Goal: Find specific page/section: Find specific page/section

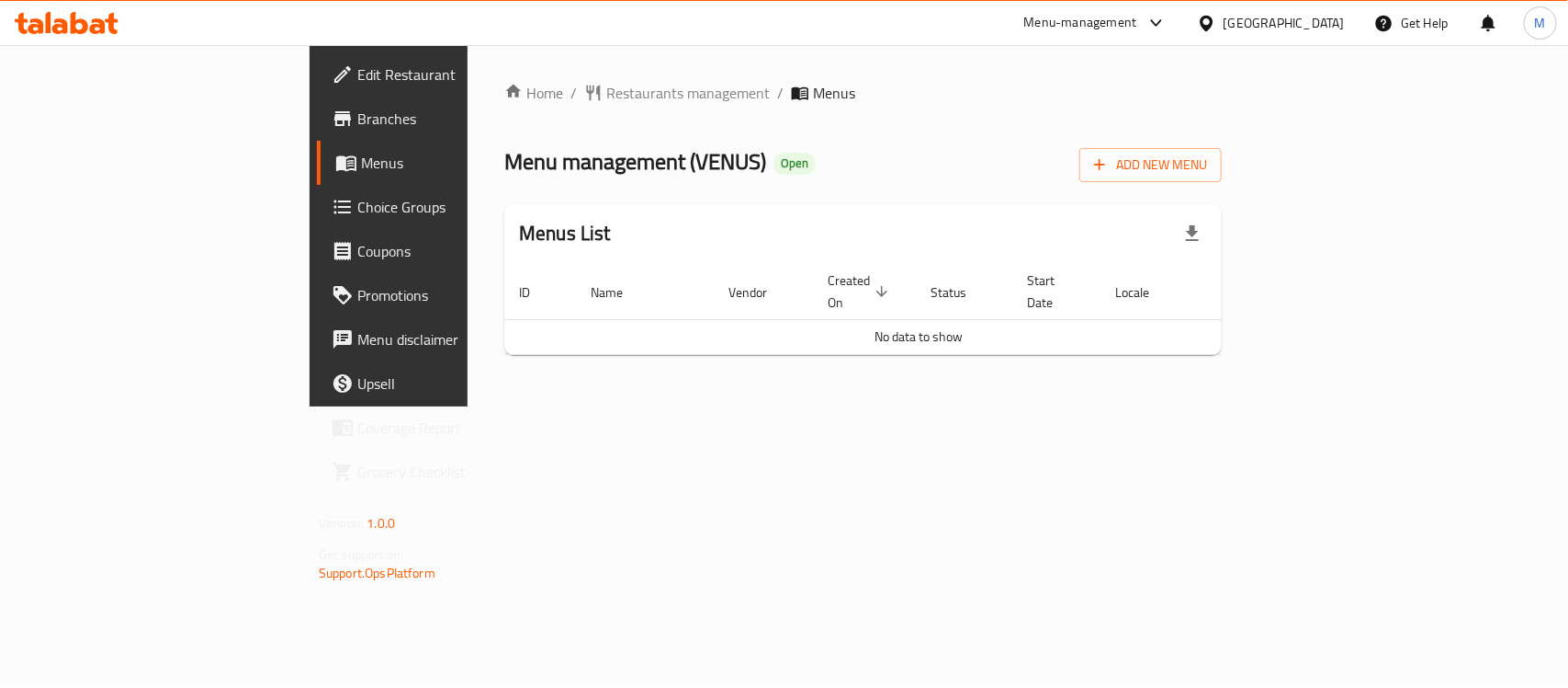
click at [1053, 406] on div "Home / Restaurants management / Menus Menu management ( VENUS ) Open Add New Me…" at bounding box center [863, 226] width 791 height 361
click at [889, 325] on span "No data to show" at bounding box center [919, 336] width 88 height 24
click at [919, 381] on div "Home / Restaurants management / Menus Menu management ( VENUS ) Open Add New Me…" at bounding box center [863, 226] width 791 height 361
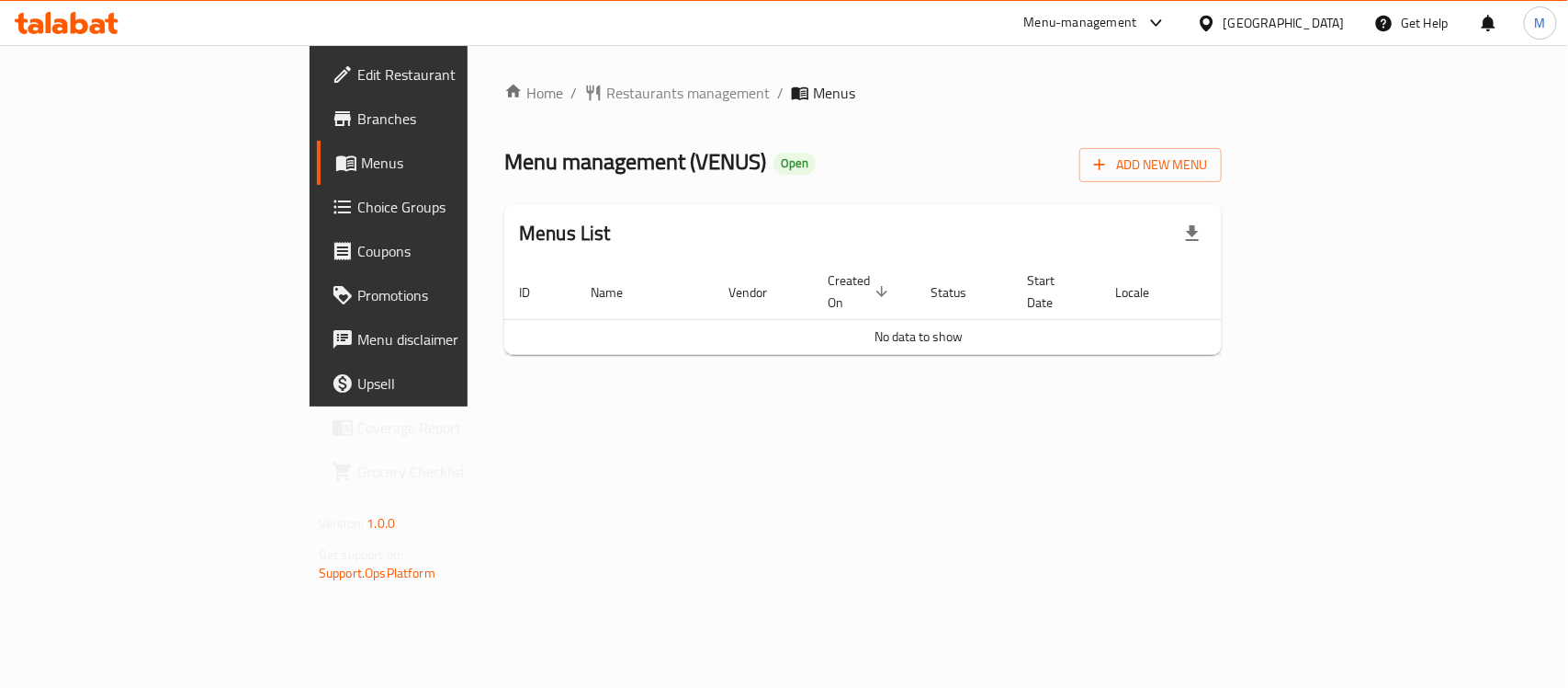
click at [895, 332] on td "No data to show" at bounding box center [918, 336] width 829 height 35
click at [607, 97] on span "Restaurants management" at bounding box center [689, 92] width 164 height 22
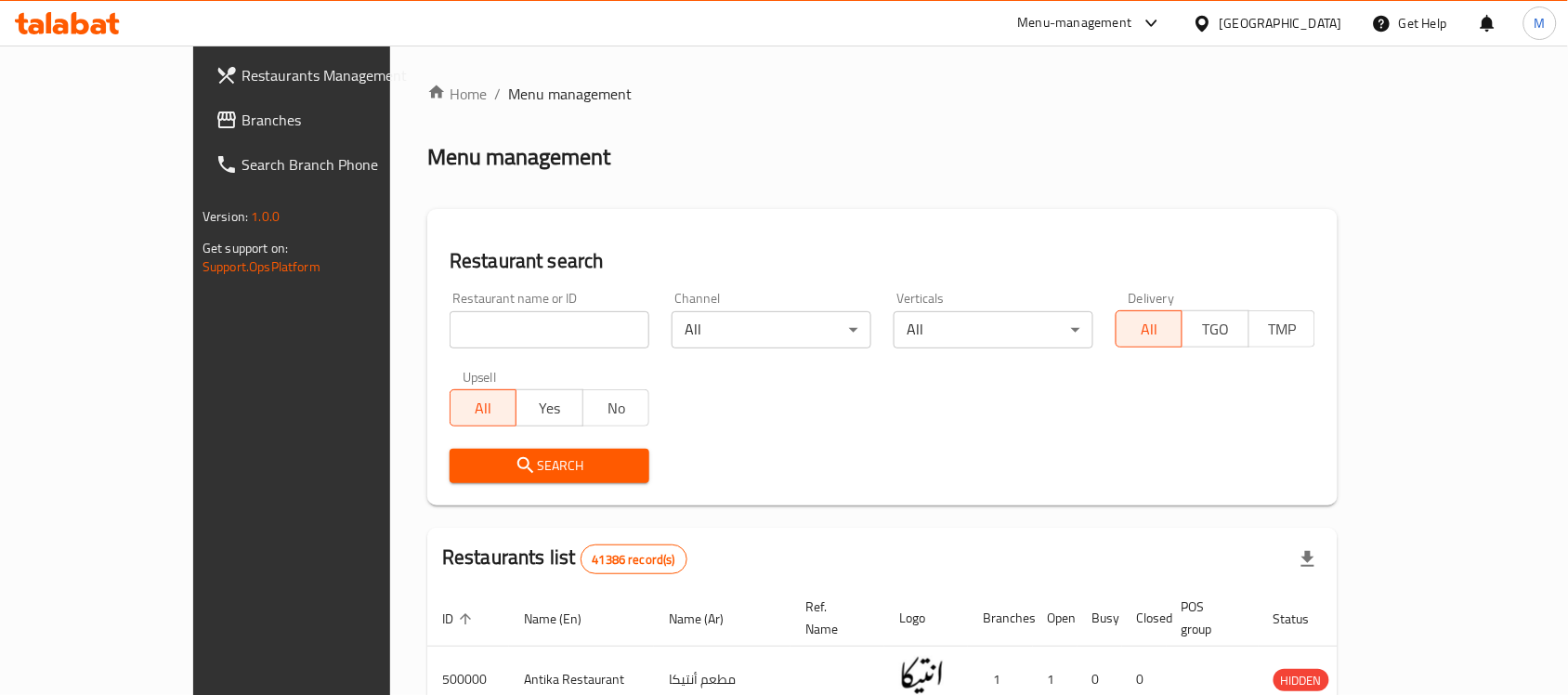
click at [541, 339] on input "search" at bounding box center [550, 329] width 200 height 37
paste input "658823"
type input "658823"
click button "Search" at bounding box center [550, 466] width 200 height 34
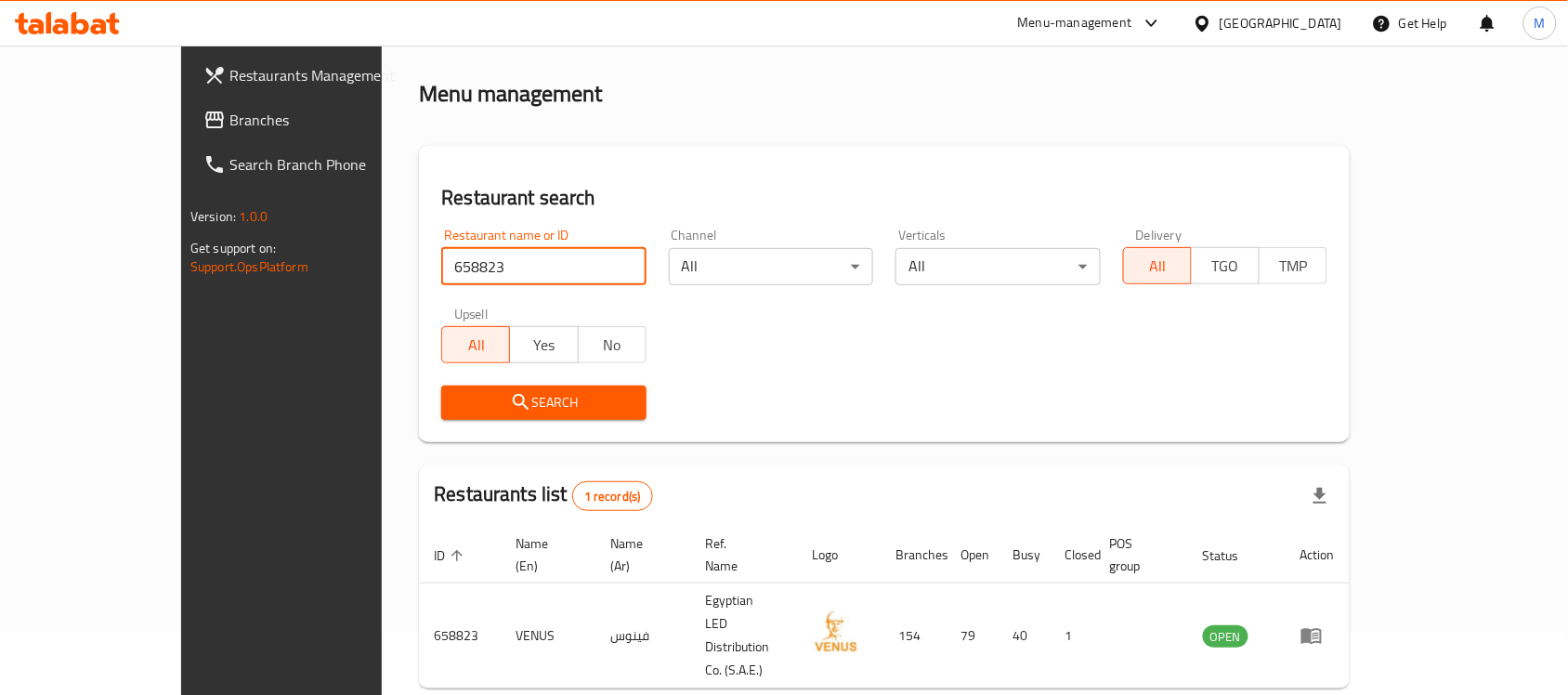
scroll to position [98, 0]
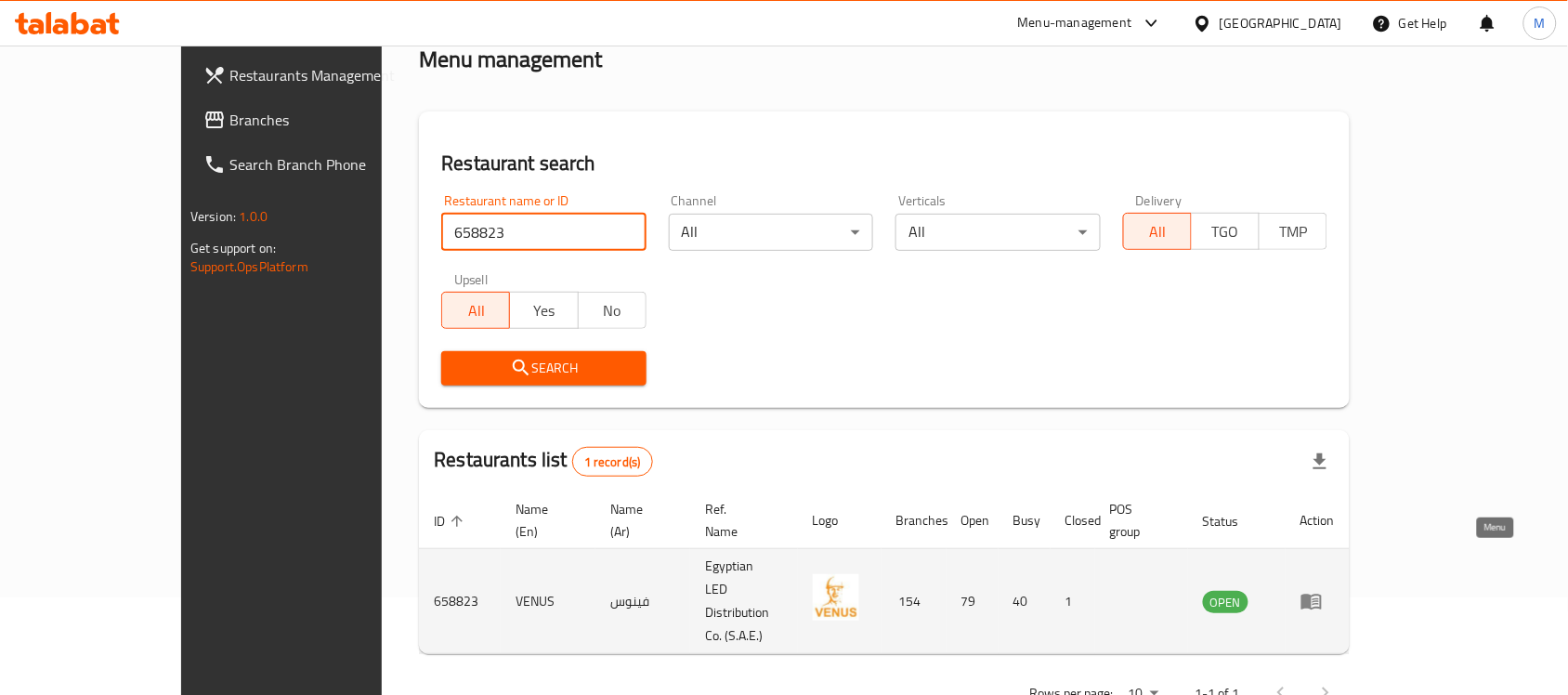
click at [1322, 594] on icon "enhanced table" at bounding box center [1311, 602] width 20 height 16
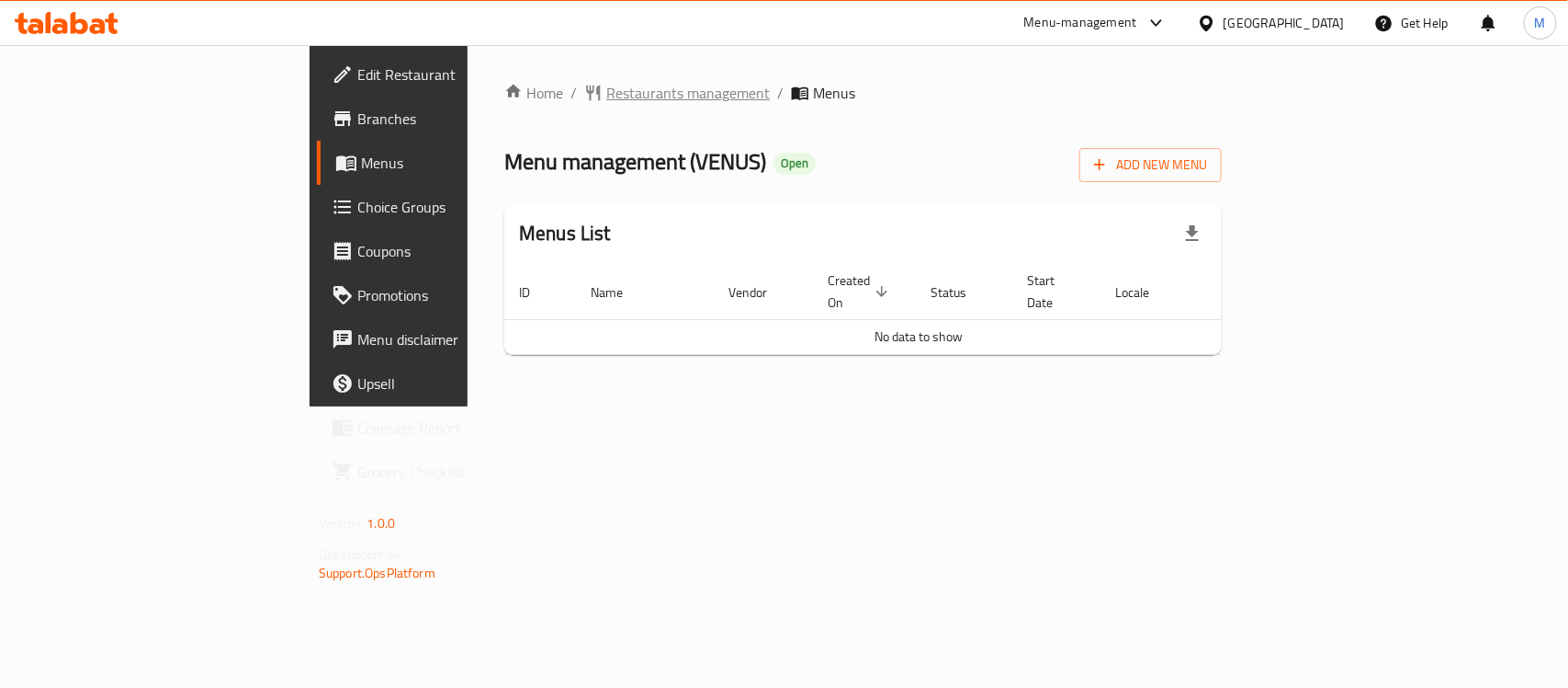
click at [607, 90] on span "Restaurants management" at bounding box center [689, 92] width 164 height 22
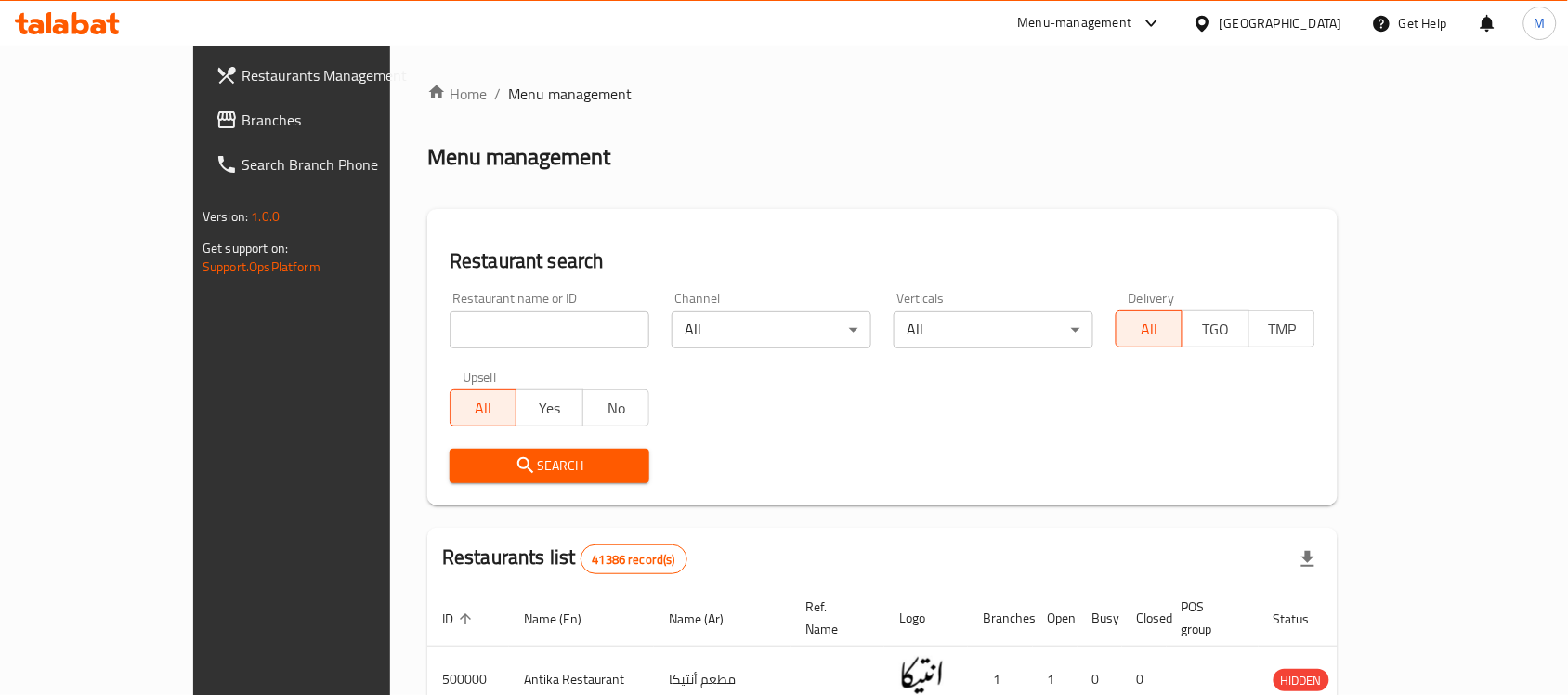
click at [450, 314] on input "search" at bounding box center [550, 329] width 200 height 37
paste input "503536"
type input "503536"
click button "Search" at bounding box center [550, 466] width 200 height 34
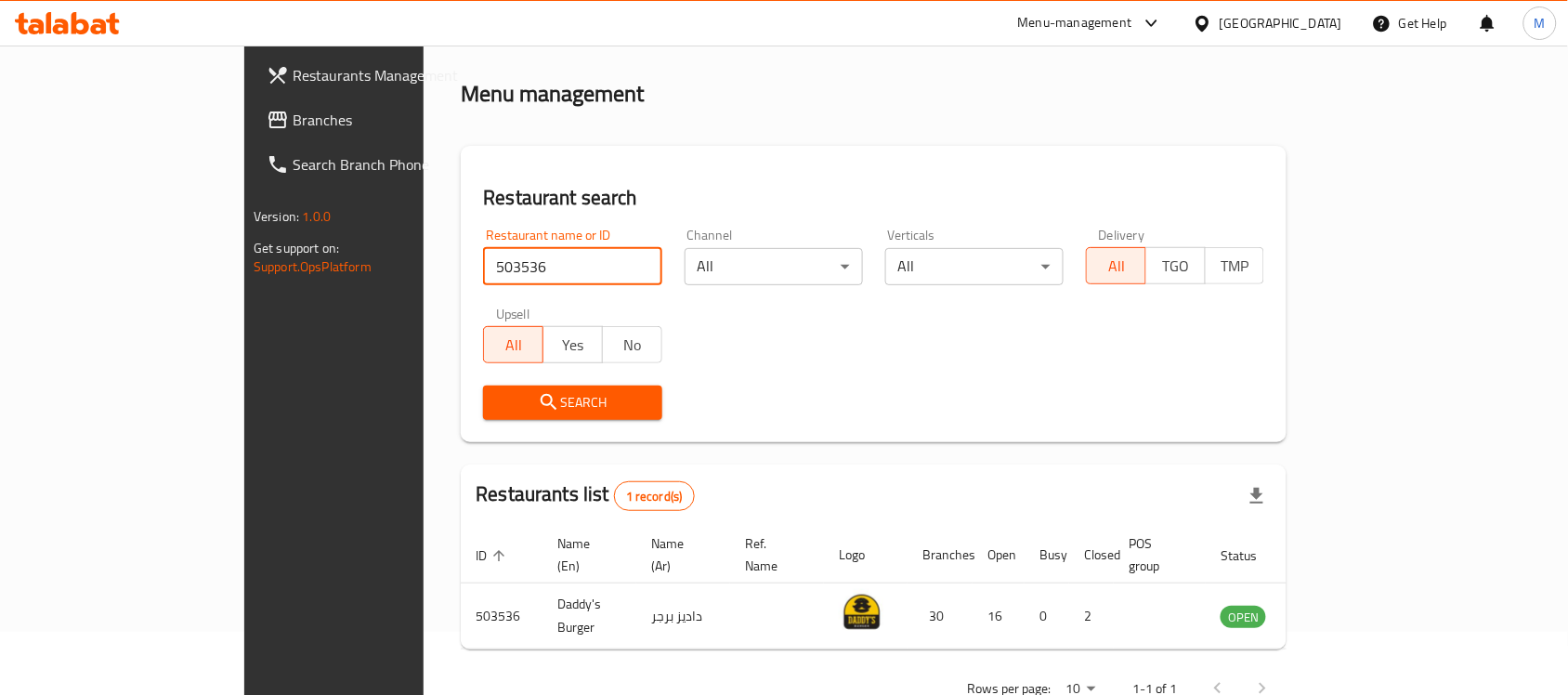
scroll to position [98, 0]
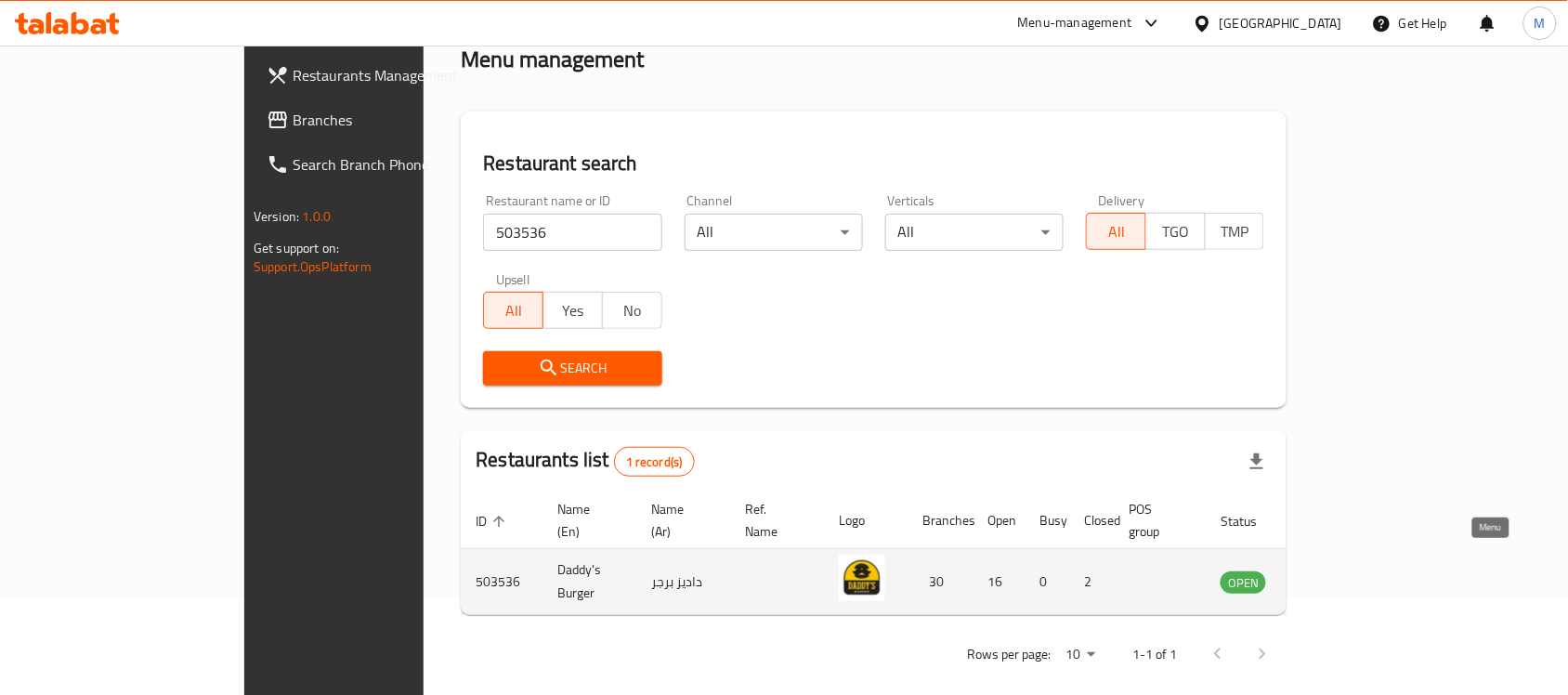
click at [1340, 575] on icon "enhanced table" at bounding box center [1328, 583] width 20 height 16
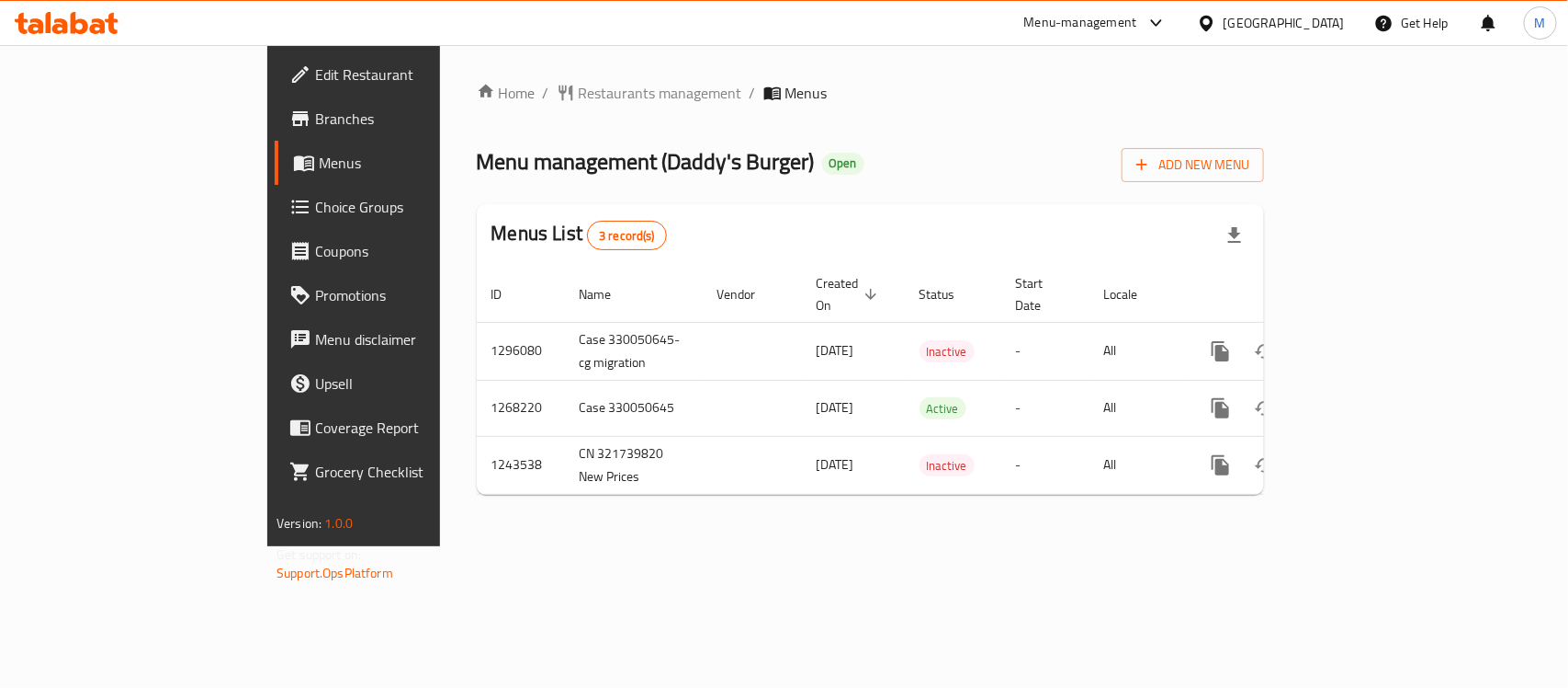
click at [275, 136] on link "Branches" at bounding box center [402, 119] width 255 height 44
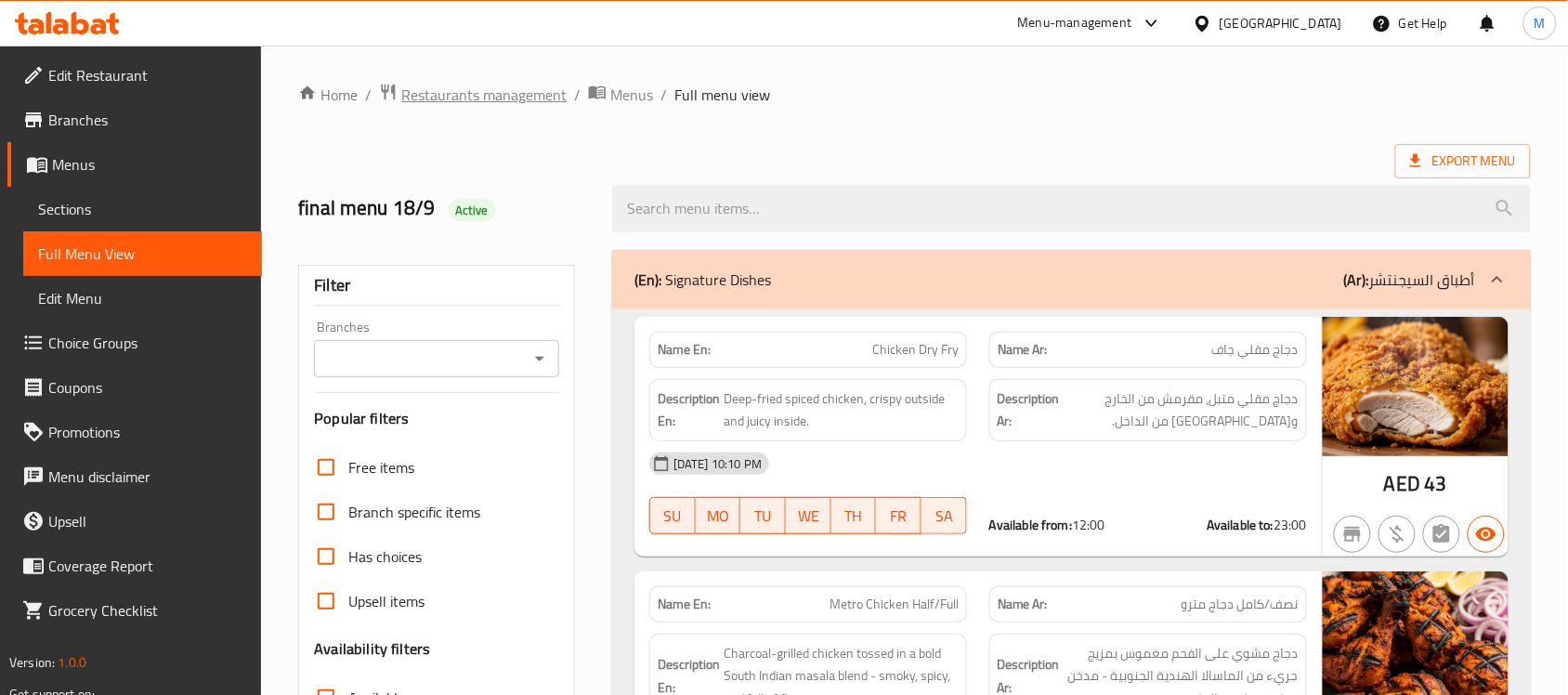
click at [503, 96] on span "Restaurants management" at bounding box center [484, 94] width 165 height 22
